Goal: Information Seeking & Learning: Learn about a topic

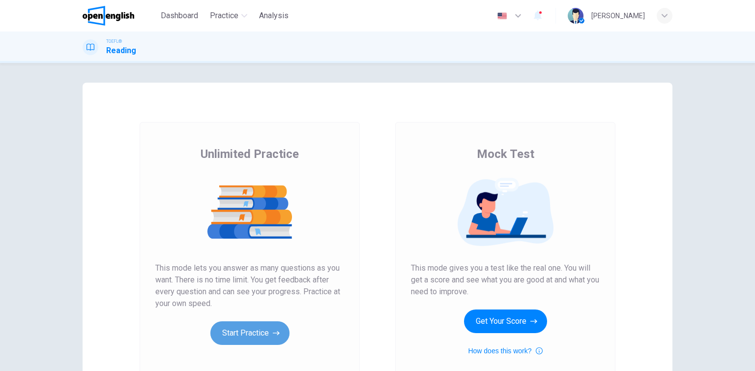
click at [261, 339] on button "Start Practice" at bounding box center [249, 333] width 79 height 24
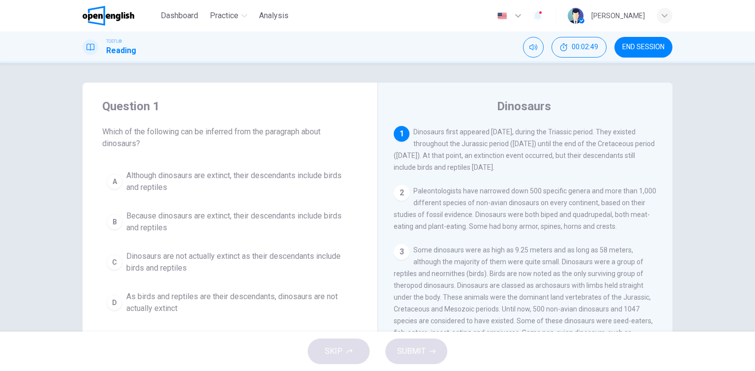
click at [203, 162] on div "Question 1 Which of the following can be inferred from the paragraph about dino…" at bounding box center [230, 209] width 295 height 252
click at [200, 166] on button "A Although dinosaurs are extinct, their descendants include birds and reptiles" at bounding box center [230, 181] width 256 height 32
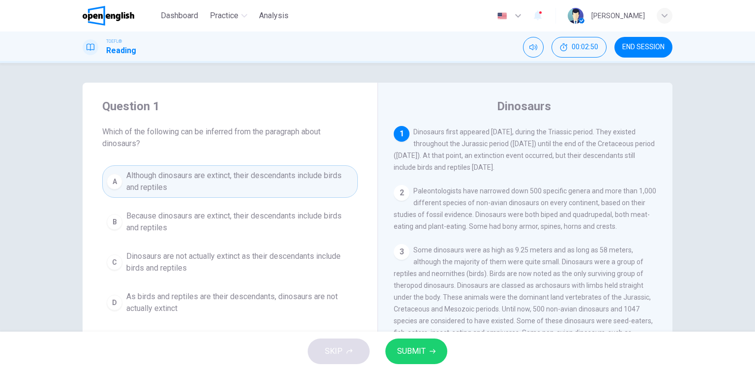
click at [434, 358] on button "SUBMIT" at bounding box center [416, 351] width 62 height 26
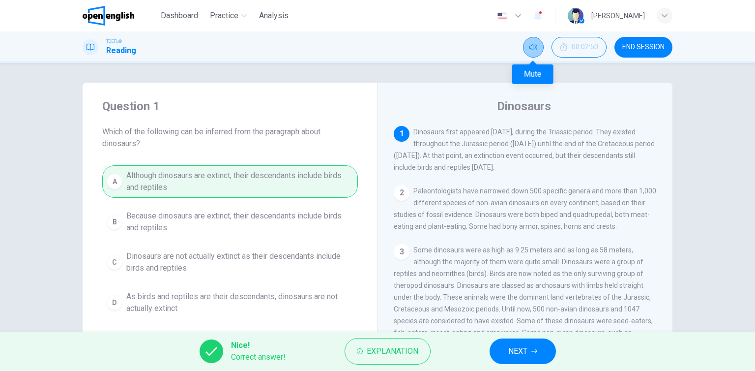
click at [526, 49] on button "Mute" at bounding box center [533, 47] width 21 height 21
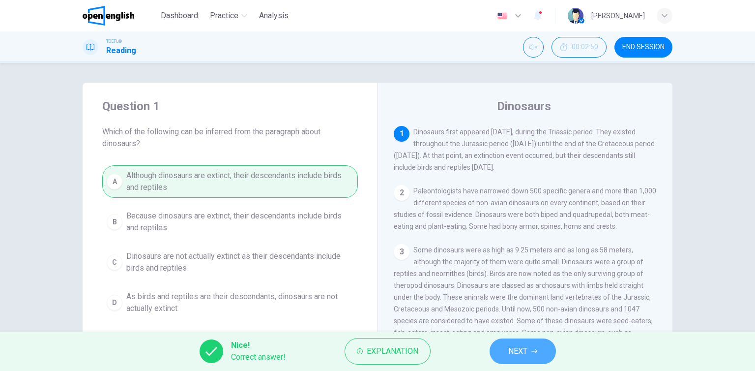
click at [521, 358] on button "NEXT" at bounding box center [523, 351] width 66 height 26
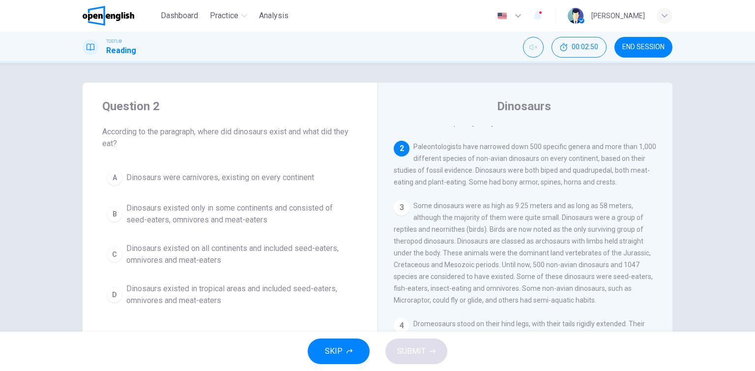
scroll to position [60, 0]
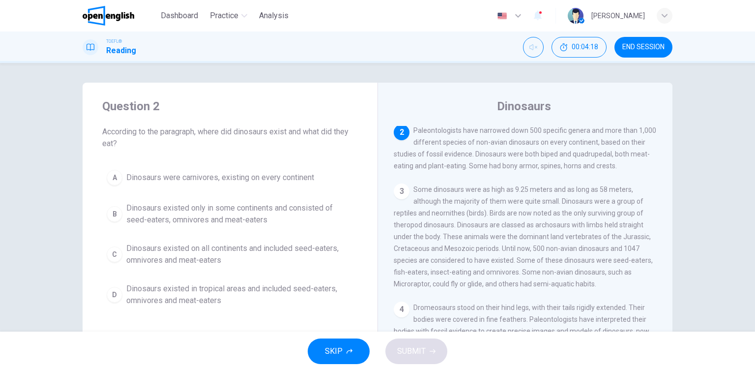
click at [147, 257] on span "Dinosaurs existed on all continents and included seed-eaters, omnivores and mea…" at bounding box center [239, 254] width 227 height 24
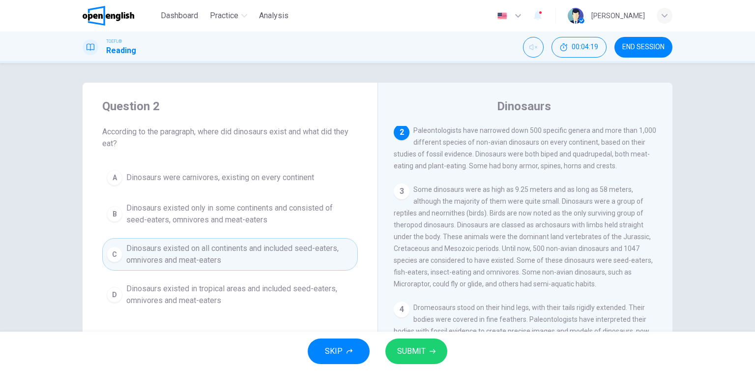
click at [420, 348] on span "SUBMIT" at bounding box center [411, 351] width 29 height 14
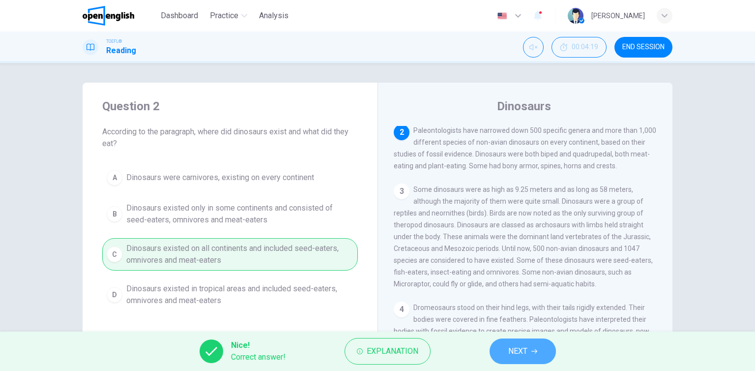
click at [538, 355] on button "NEXT" at bounding box center [523, 351] width 66 height 26
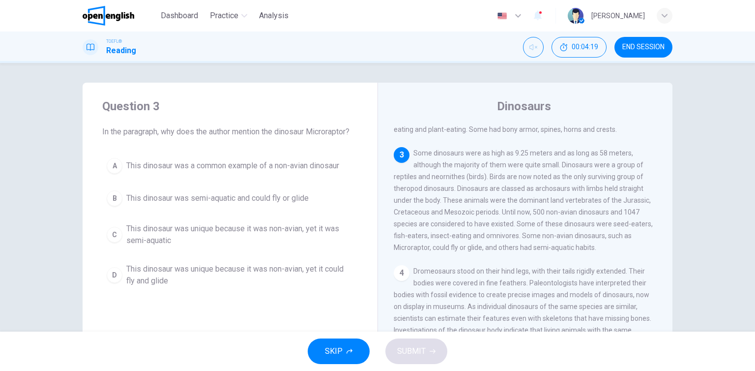
scroll to position [121, 0]
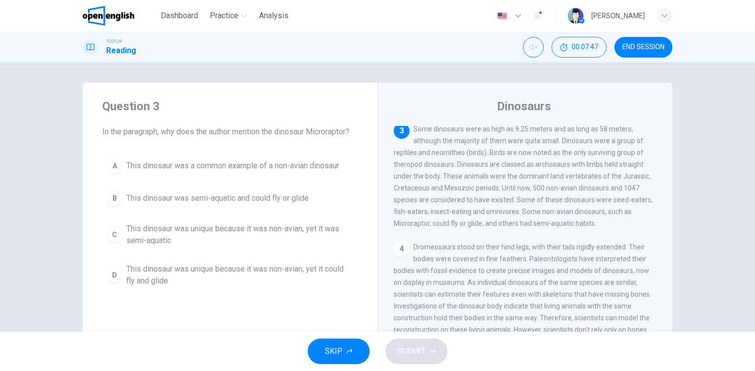
click at [233, 201] on span "This dinosaur was semi-aquatic and could fly or glide" at bounding box center [217, 198] width 182 height 12
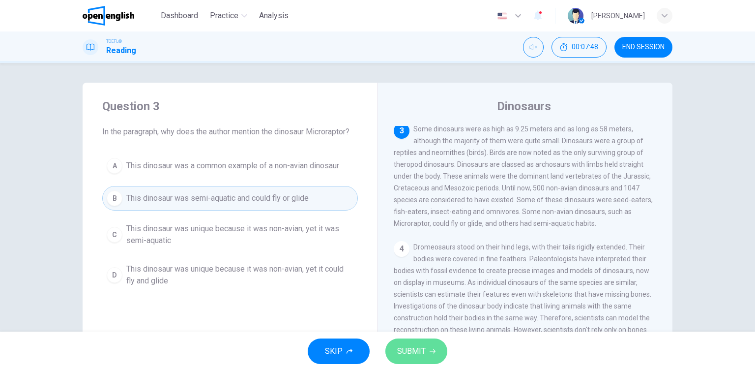
click at [429, 356] on button "SUBMIT" at bounding box center [416, 351] width 62 height 26
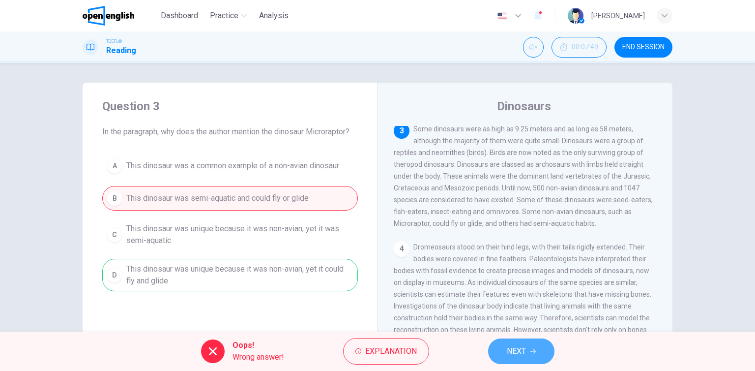
click at [519, 349] on span "NEXT" at bounding box center [516, 351] width 19 height 14
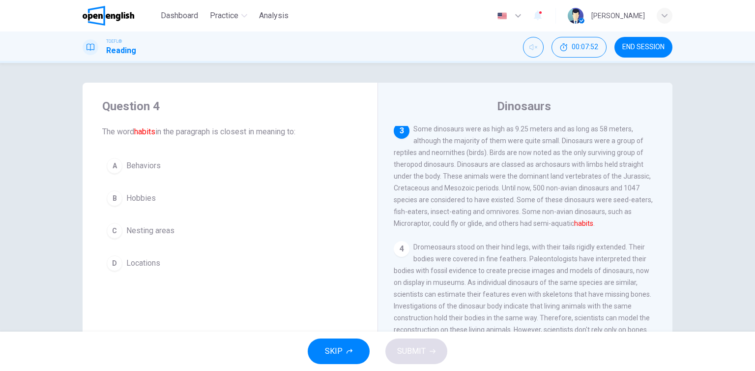
click at [139, 179] on div "A Behaviors B Hobbies C Nesting areas D Locations" at bounding box center [230, 214] width 256 height 122
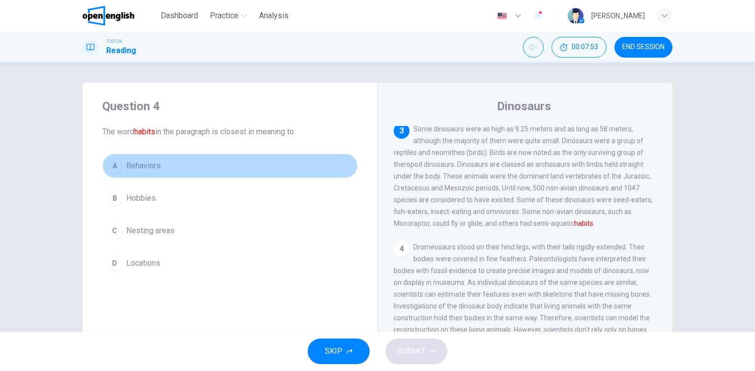
click at [201, 168] on button "A Behaviors" at bounding box center [230, 165] width 256 height 25
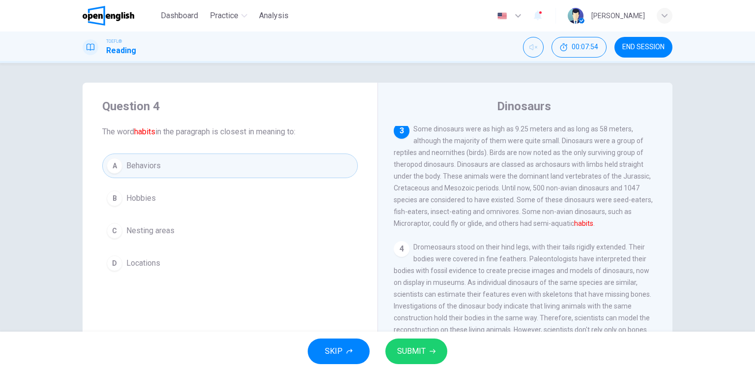
click at [420, 353] on span "SUBMIT" at bounding box center [411, 351] width 29 height 14
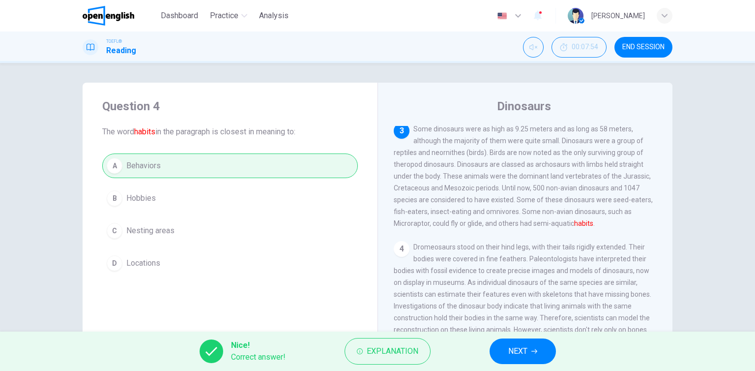
click at [519, 356] on span "NEXT" at bounding box center [517, 351] width 19 height 14
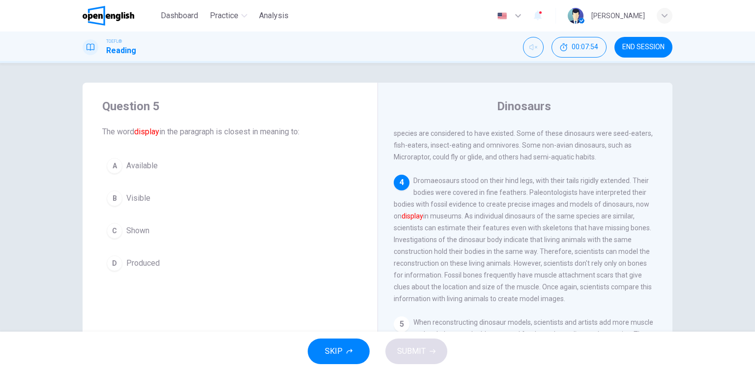
scroll to position [192, 0]
click at [139, 224] on button "C Shown" at bounding box center [230, 230] width 256 height 25
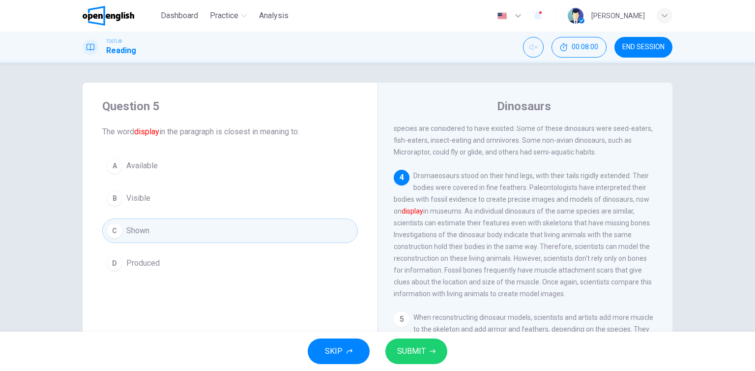
click at [433, 356] on button "SUBMIT" at bounding box center [416, 351] width 62 height 26
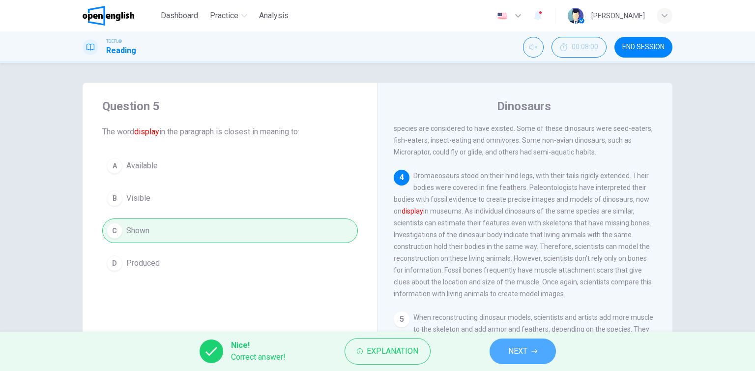
click at [523, 355] on span "NEXT" at bounding box center [517, 351] width 19 height 14
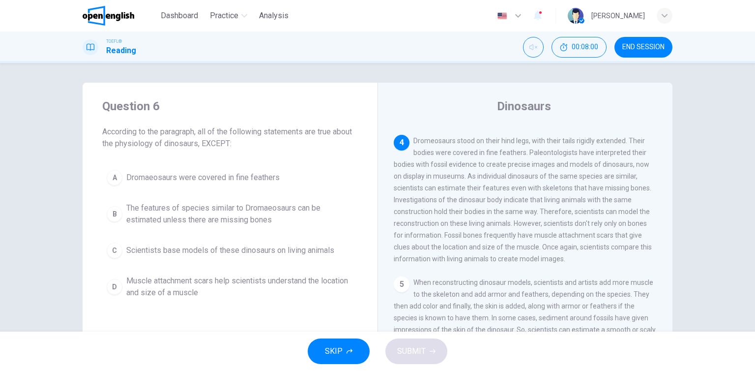
scroll to position [242, 0]
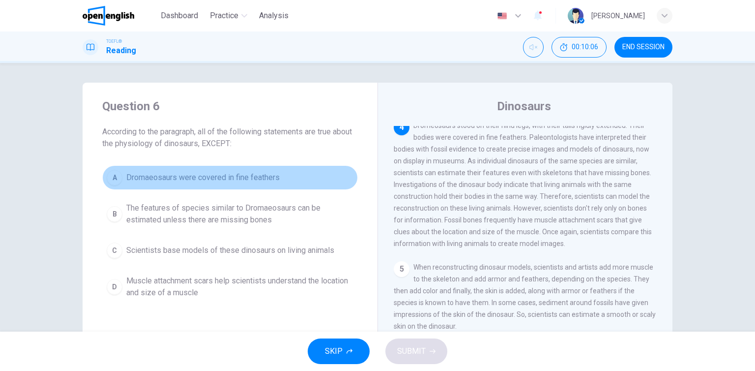
drag, startPoint x: 294, startPoint y: 178, endPoint x: 321, endPoint y: 183, distance: 27.2
click at [321, 183] on button "A Dromaeosaurs were covered in fine feathers" at bounding box center [230, 177] width 256 height 25
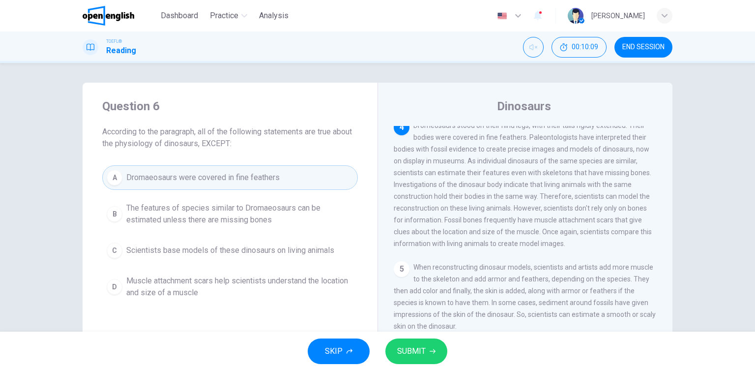
click at [325, 186] on button "A Dromaeosaurs were covered in fine feathers" at bounding box center [230, 177] width 256 height 25
click at [304, 250] on span "Scientists base models of these dinosaurs on living animals" at bounding box center [230, 250] width 208 height 12
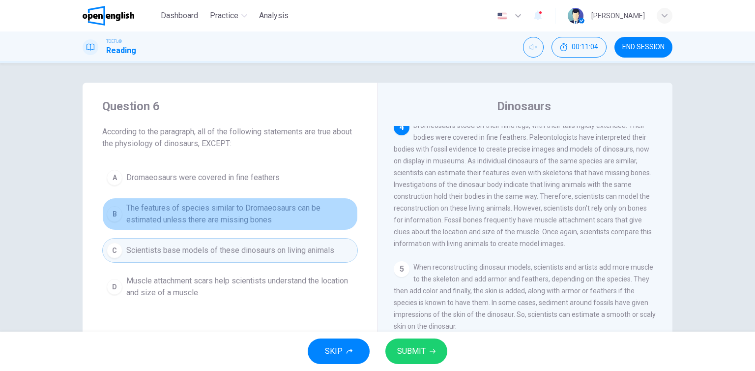
click at [257, 202] on span "The features of species similar to Dromaeosaurs can be estimated unless there a…" at bounding box center [239, 214] width 227 height 24
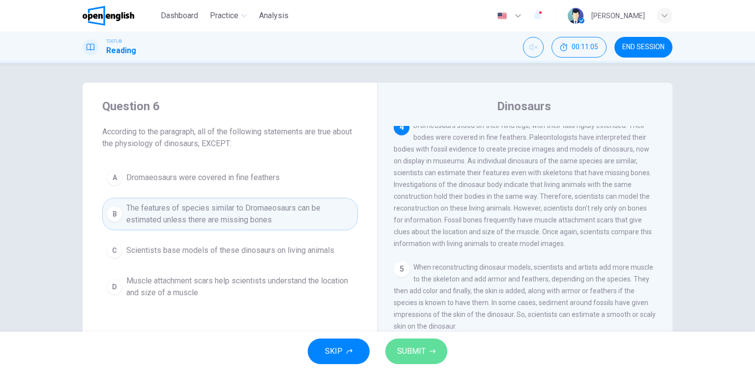
click at [409, 340] on button "SUBMIT" at bounding box center [416, 351] width 62 height 26
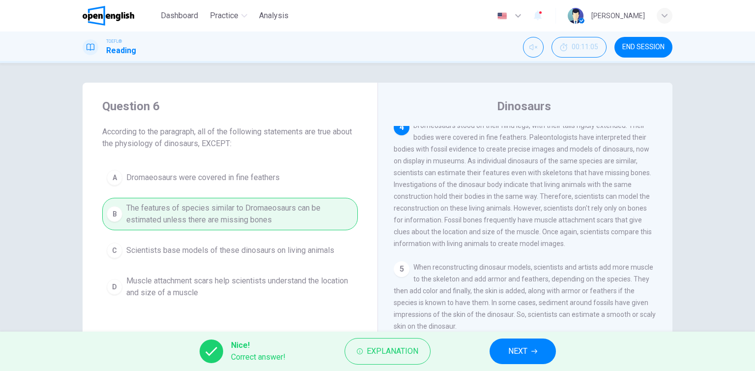
click at [510, 346] on span "NEXT" at bounding box center [517, 351] width 19 height 14
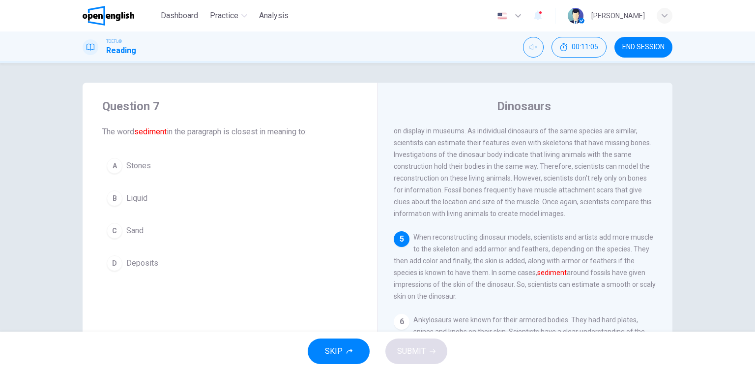
scroll to position [277, 0]
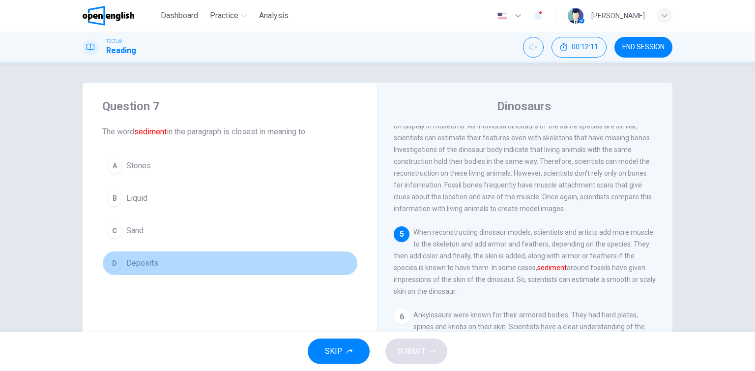
click at [124, 257] on button "D Deposits" at bounding box center [230, 263] width 256 height 25
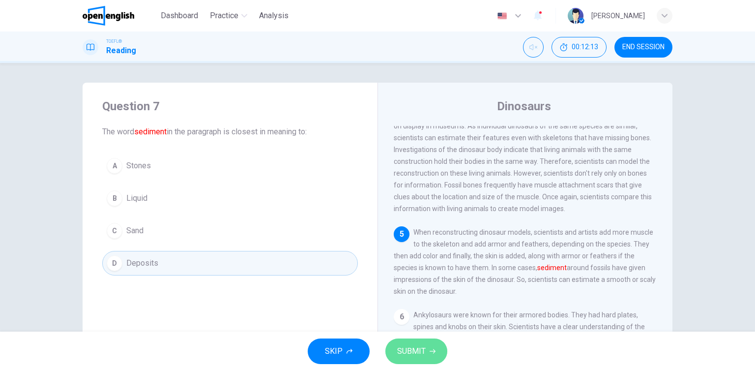
click at [431, 356] on button "SUBMIT" at bounding box center [416, 351] width 62 height 26
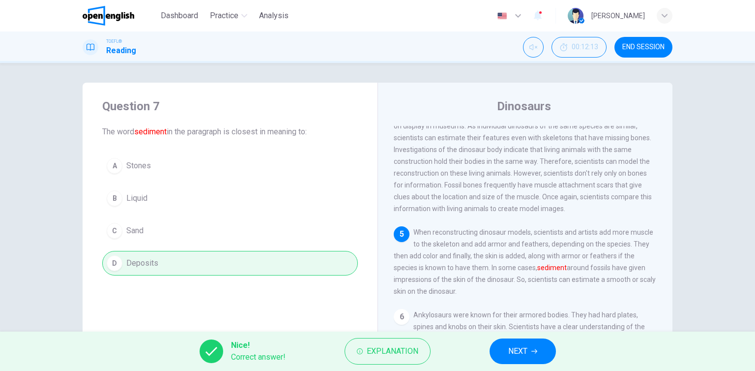
drag, startPoint x: 510, startPoint y: 353, endPoint x: 509, endPoint y: 344, distance: 8.9
click at [510, 353] on span "NEXT" at bounding box center [517, 351] width 19 height 14
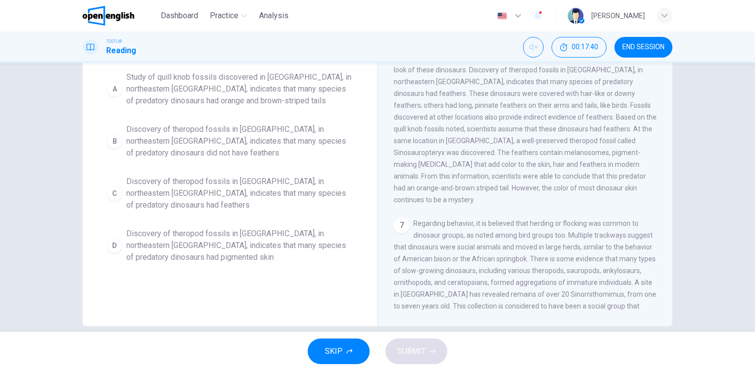
scroll to position [49, 0]
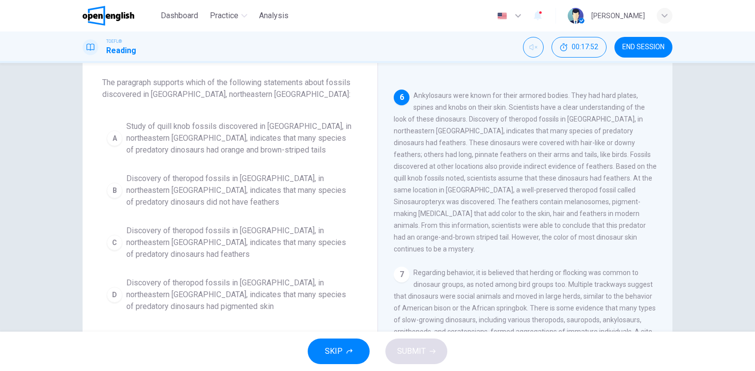
click at [246, 288] on span "Discovery of theropod fossils in [GEOGRAPHIC_DATA], in northeastern [GEOGRAPHIC…" at bounding box center [239, 294] width 227 height 35
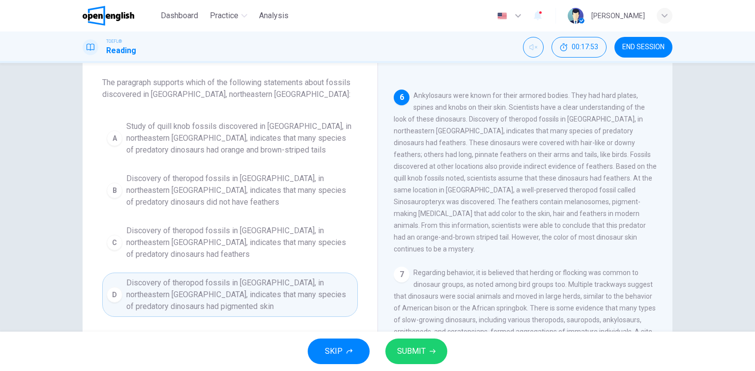
click at [415, 347] on span "SUBMIT" at bounding box center [411, 351] width 29 height 14
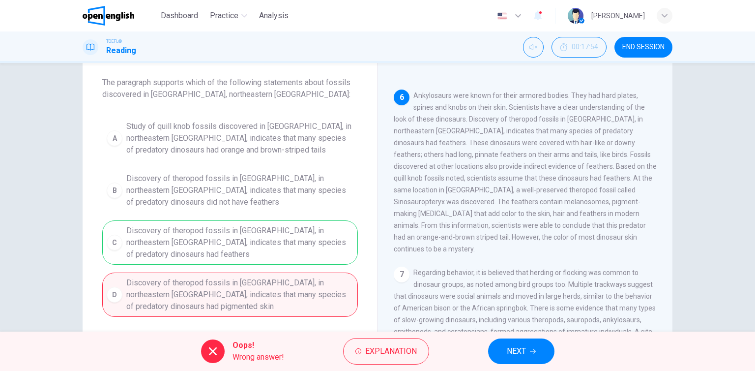
drag, startPoint x: 540, startPoint y: 346, endPoint x: 565, endPoint y: 317, distance: 38.3
click at [549, 339] on div "Oops! Wrong answer! Explanation NEXT" at bounding box center [377, 350] width 755 height 39
click at [522, 359] on button "NEXT" at bounding box center [521, 351] width 66 height 26
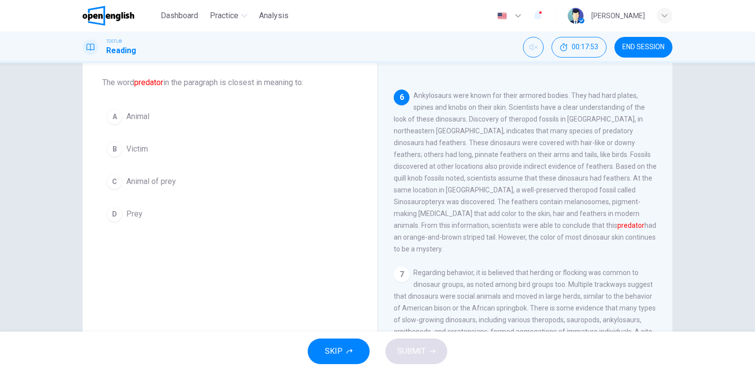
scroll to position [474, 0]
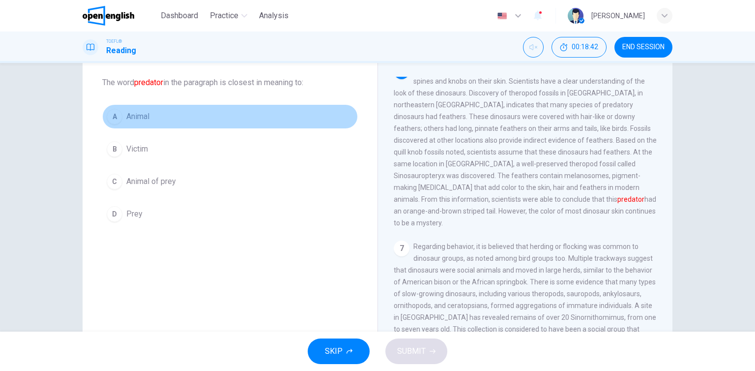
click at [153, 119] on button "A Animal" at bounding box center [230, 116] width 256 height 25
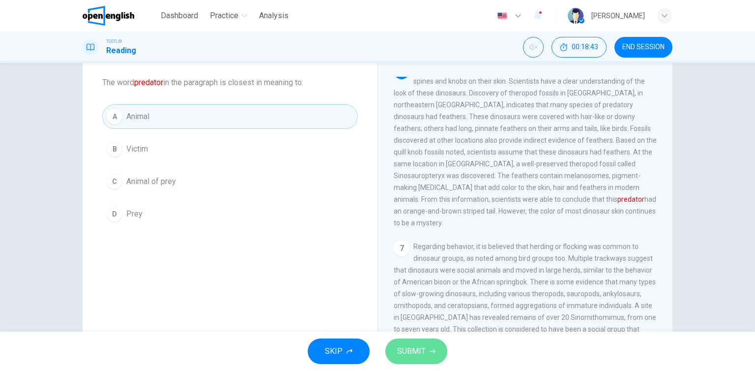
click at [436, 348] on button "SUBMIT" at bounding box center [416, 351] width 62 height 26
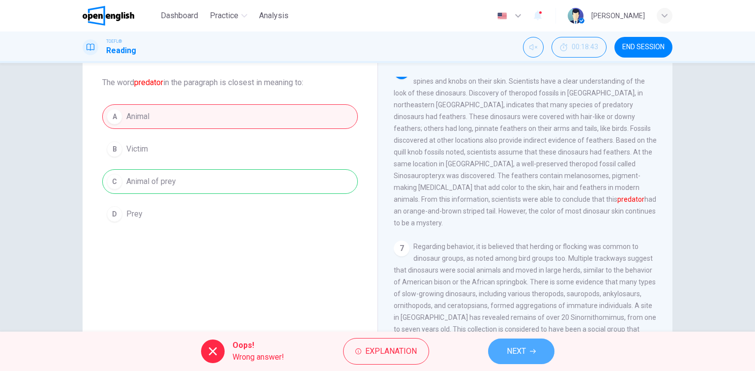
click at [515, 343] on button "NEXT" at bounding box center [521, 351] width 66 height 26
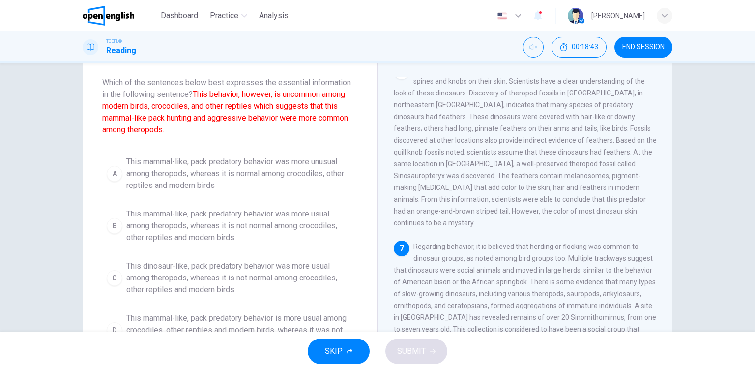
scroll to position [519, 0]
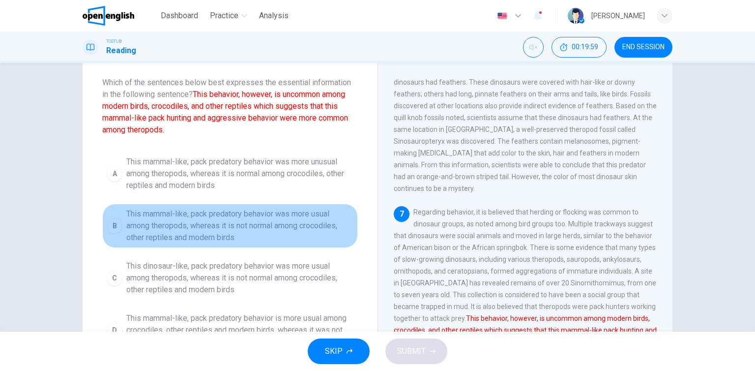
click at [160, 219] on span "This mammal-like, pack predatory behavior was more usual among theropods, where…" at bounding box center [239, 225] width 227 height 35
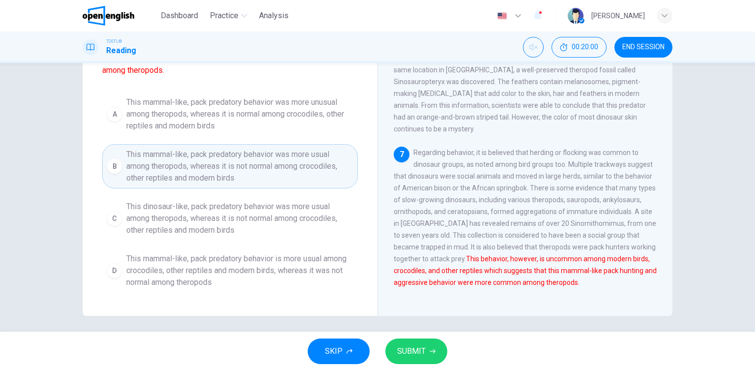
scroll to position [113, 0]
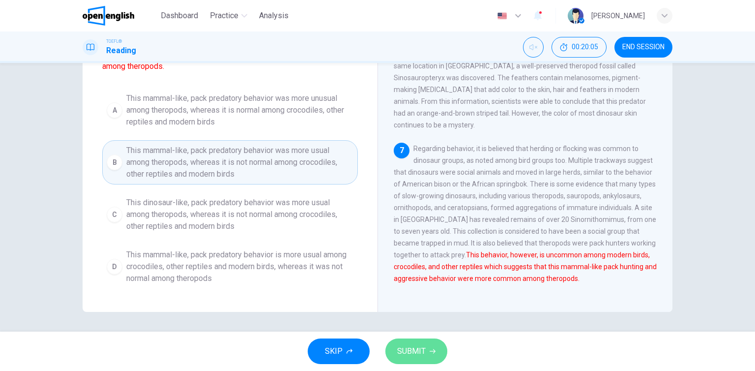
click at [403, 344] on span "SUBMIT" at bounding box center [411, 351] width 29 height 14
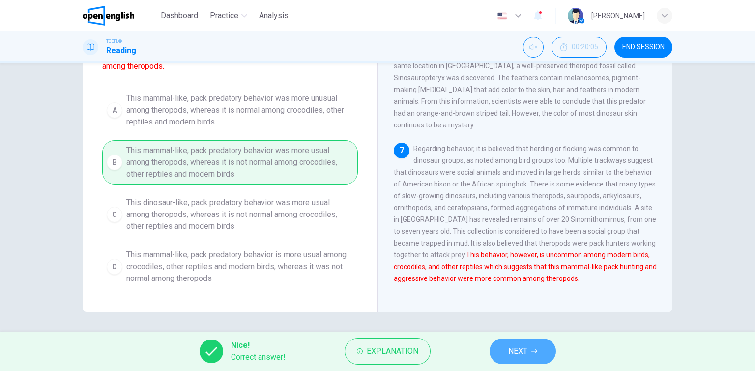
click at [533, 352] on icon "button" at bounding box center [535, 351] width 6 height 6
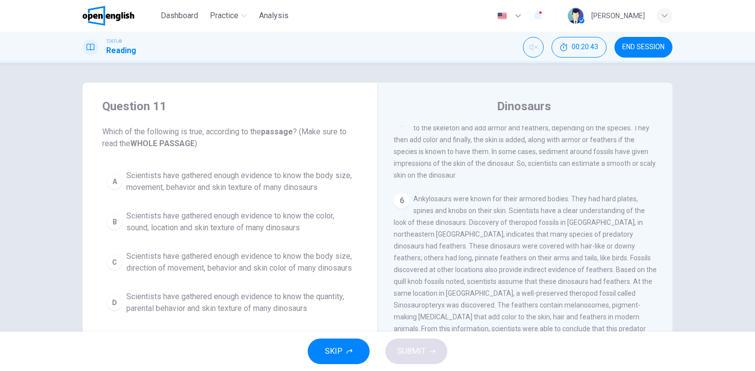
scroll to position [0, 0]
click at [285, 179] on span "Scientists have gathered enough evidence to know the body size, movement, behav…" at bounding box center [239, 182] width 227 height 24
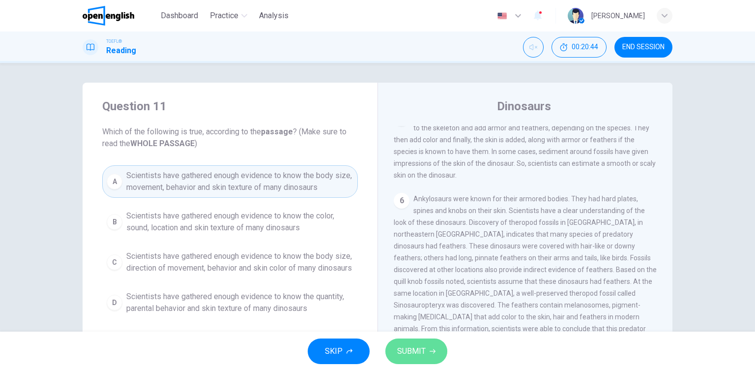
click at [413, 351] on span "SUBMIT" at bounding box center [411, 351] width 29 height 14
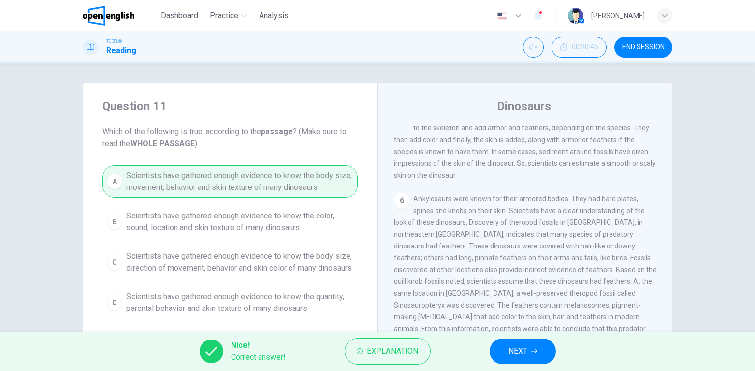
drag, startPoint x: 544, startPoint y: 349, endPoint x: 535, endPoint y: 351, distance: 8.5
click at [543, 349] on button "NEXT" at bounding box center [523, 351] width 66 height 26
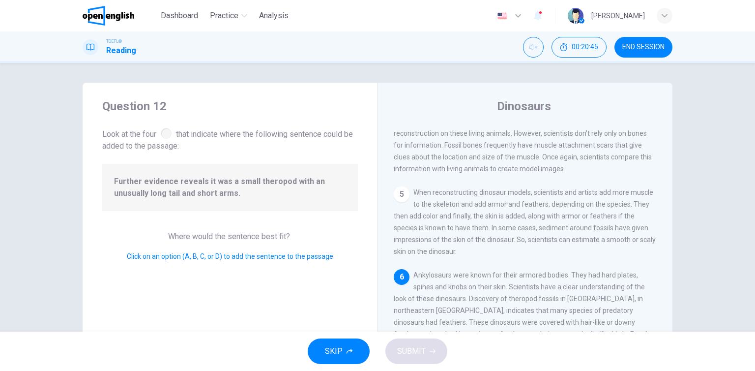
scroll to position [458, 0]
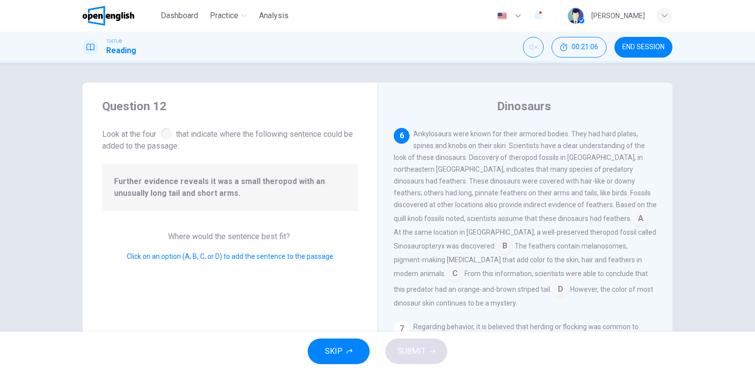
click at [568, 290] on input at bounding box center [561, 290] width 16 height 16
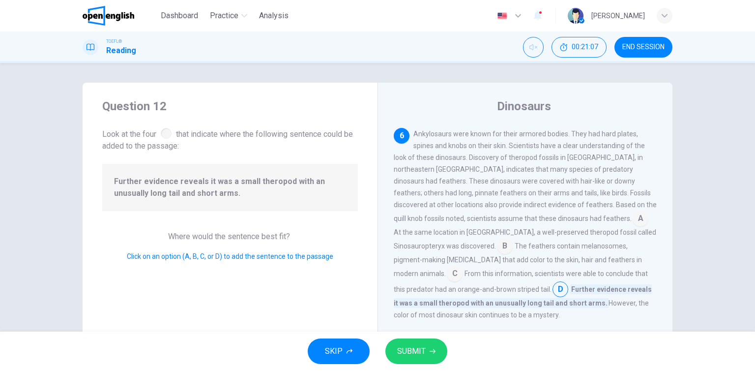
click at [438, 352] on button "SUBMIT" at bounding box center [416, 351] width 62 height 26
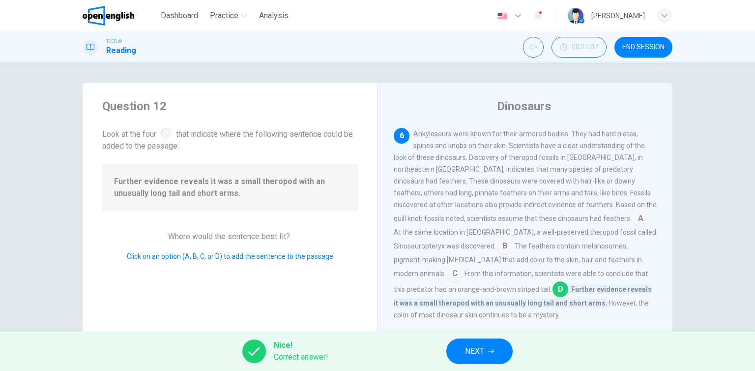
drag, startPoint x: 473, startPoint y: 346, endPoint x: 479, endPoint y: 346, distance: 6.4
click at [475, 346] on span "NEXT" at bounding box center [474, 351] width 19 height 14
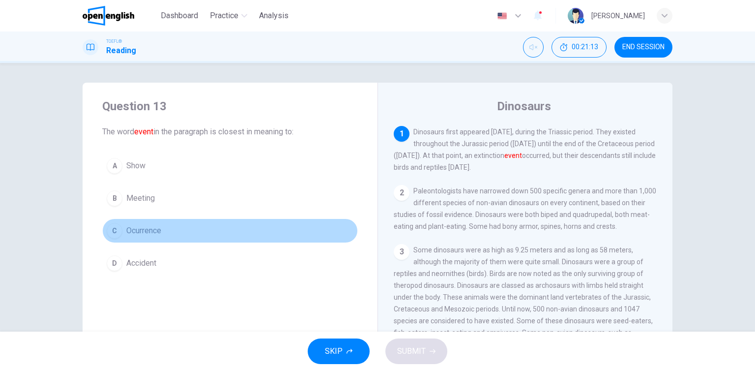
drag, startPoint x: 157, startPoint y: 233, endPoint x: 254, endPoint y: 267, distance: 102.6
click at [159, 233] on span "Ocurrence" at bounding box center [143, 231] width 35 height 12
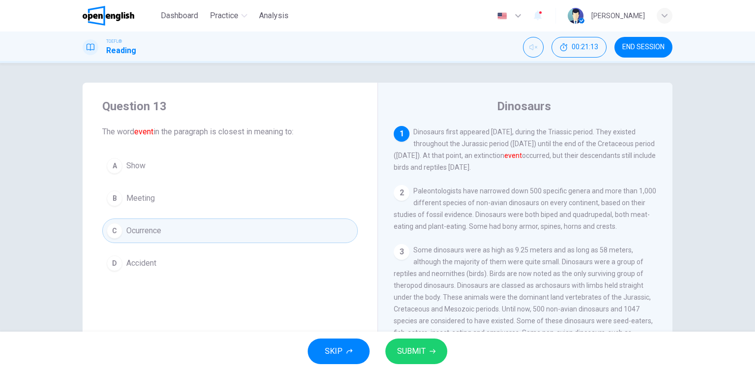
click at [411, 345] on span "SUBMIT" at bounding box center [411, 351] width 29 height 14
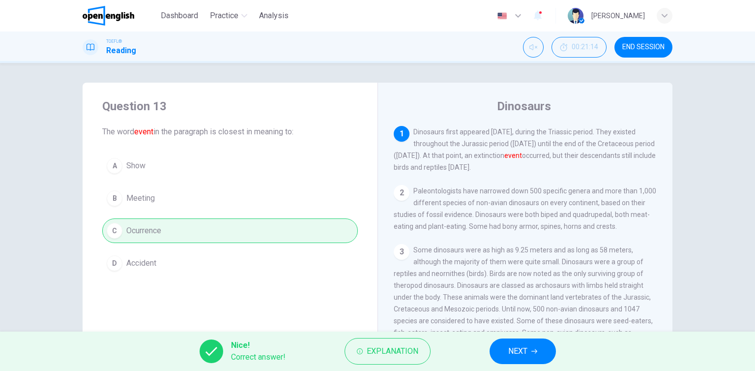
click at [517, 344] on span "NEXT" at bounding box center [517, 351] width 19 height 14
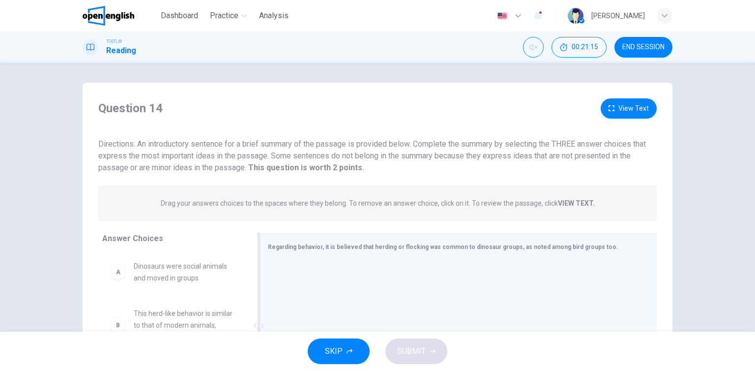
scroll to position [113, 0]
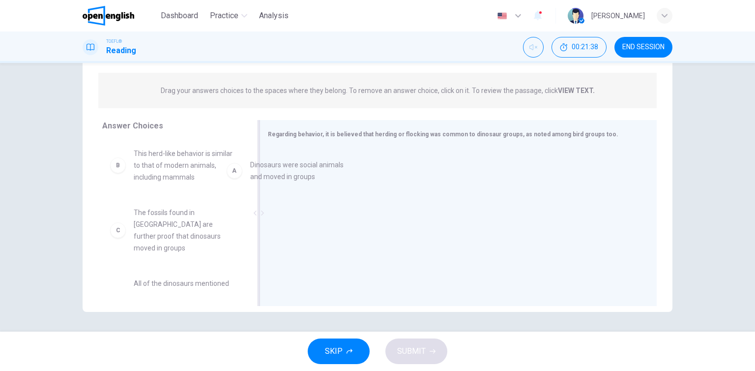
drag, startPoint x: 174, startPoint y: 178, endPoint x: 313, endPoint y: 181, distance: 138.7
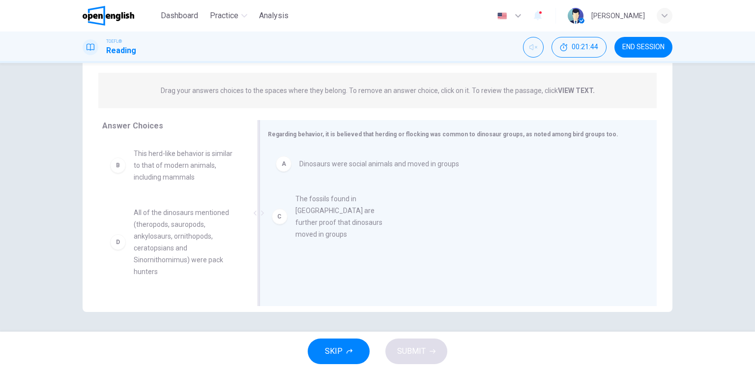
drag, startPoint x: 166, startPoint y: 238, endPoint x: 332, endPoint y: 225, distance: 166.2
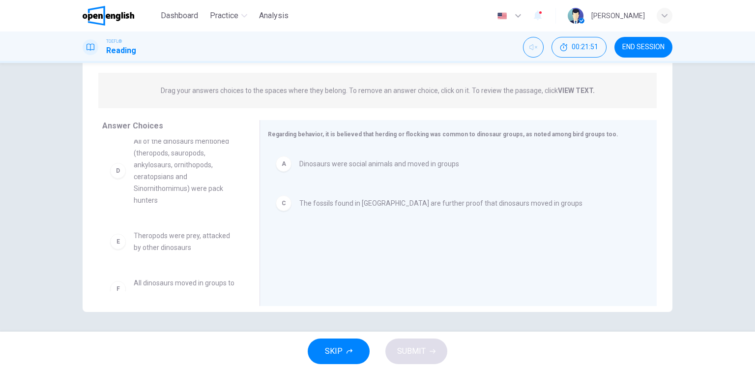
scroll to position [89, 0]
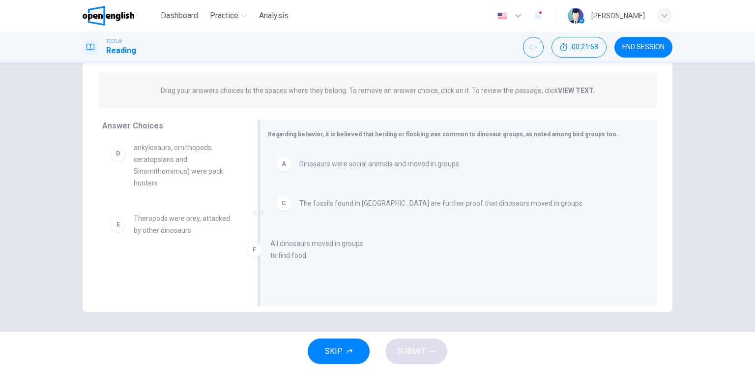
drag, startPoint x: 151, startPoint y: 278, endPoint x: 293, endPoint y: 256, distance: 143.3
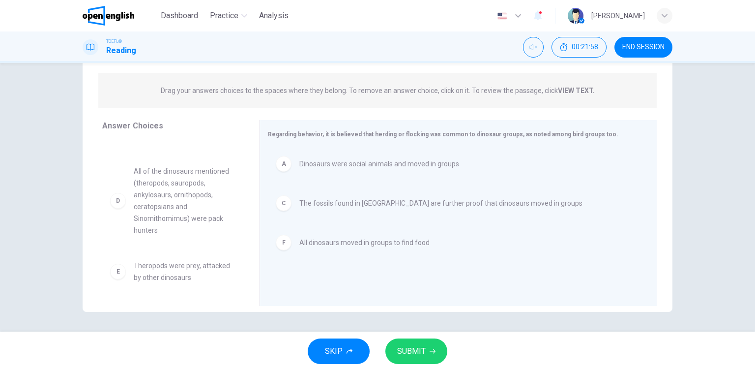
scroll to position [41, 0]
click at [411, 354] on span "SUBMIT" at bounding box center [411, 351] width 29 height 14
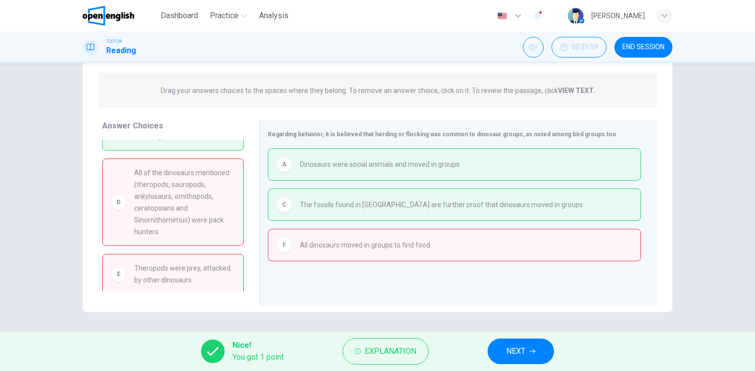
click at [539, 366] on div "Nice! You got 1 point Explanation NEXT" at bounding box center [377, 350] width 755 height 39
click at [531, 352] on icon "button" at bounding box center [533, 351] width 6 height 6
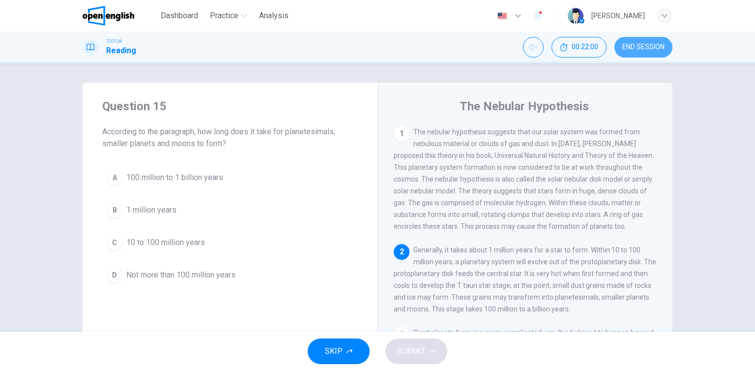
click at [634, 50] on span "END SESSION" at bounding box center [643, 47] width 42 height 8
